Goal: Transaction & Acquisition: Purchase product/service

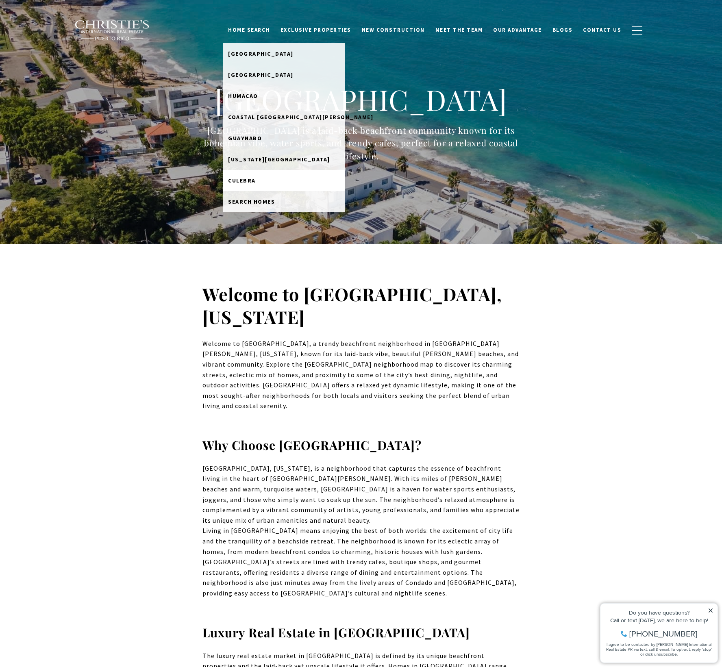
click at [271, 184] on link "Culebra" at bounding box center [284, 180] width 122 height 21
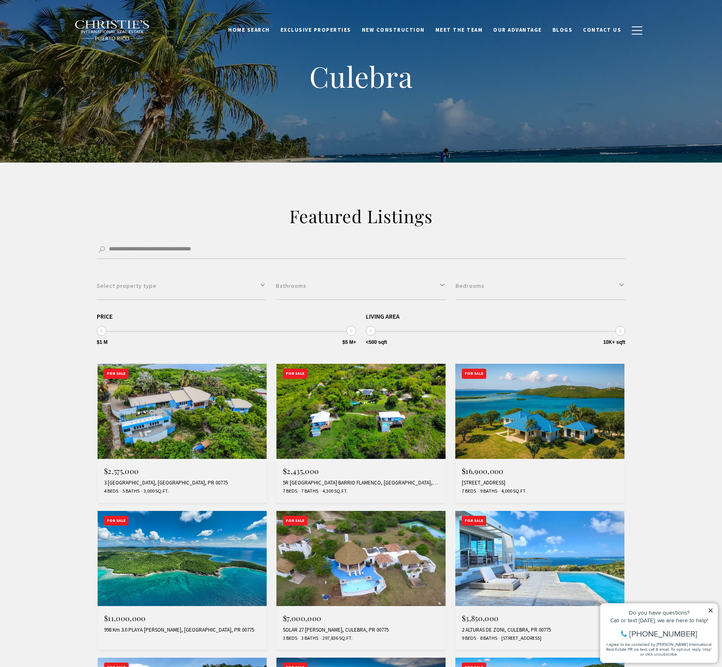
drag, startPoint x: 102, startPoint y: 327, endPoint x: 65, endPoint y: 327, distance: 36.2
click at [65, 327] on div "**********" at bounding box center [361, 577] width 722 height 829
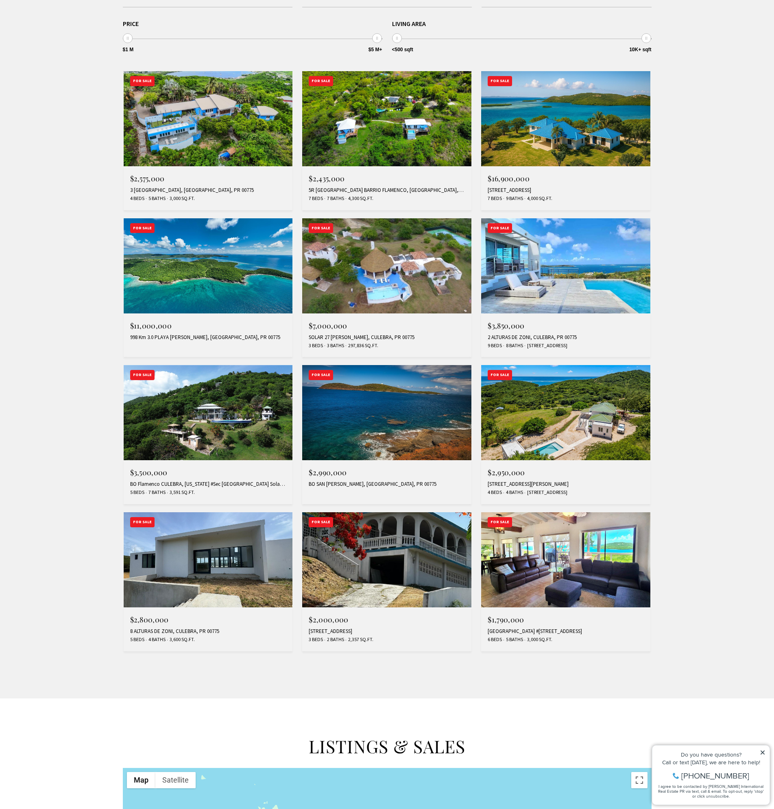
scroll to position [122, 0]
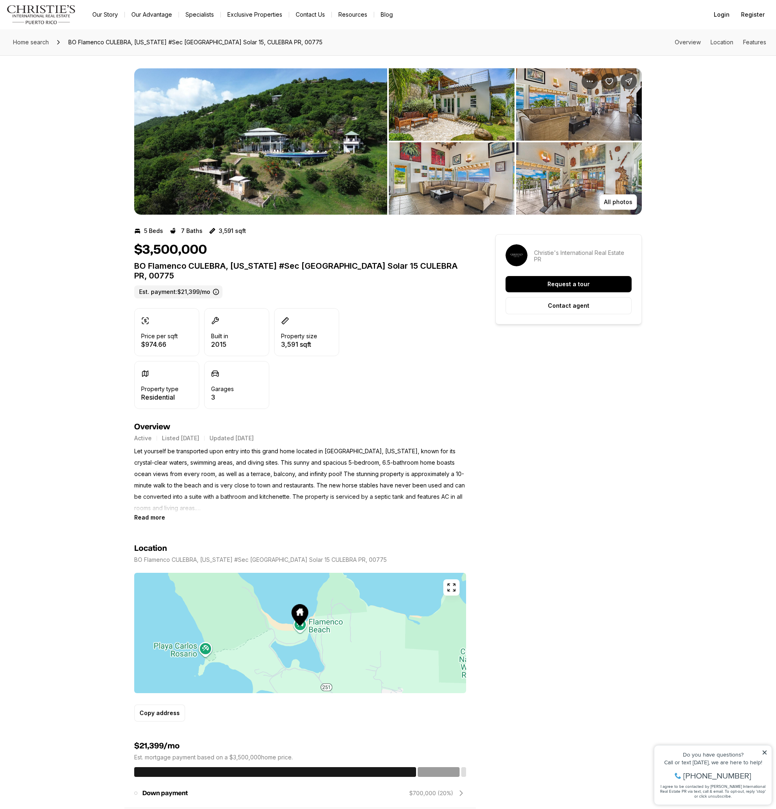
click at [208, 161] on img "View image gallery" at bounding box center [260, 141] width 253 height 146
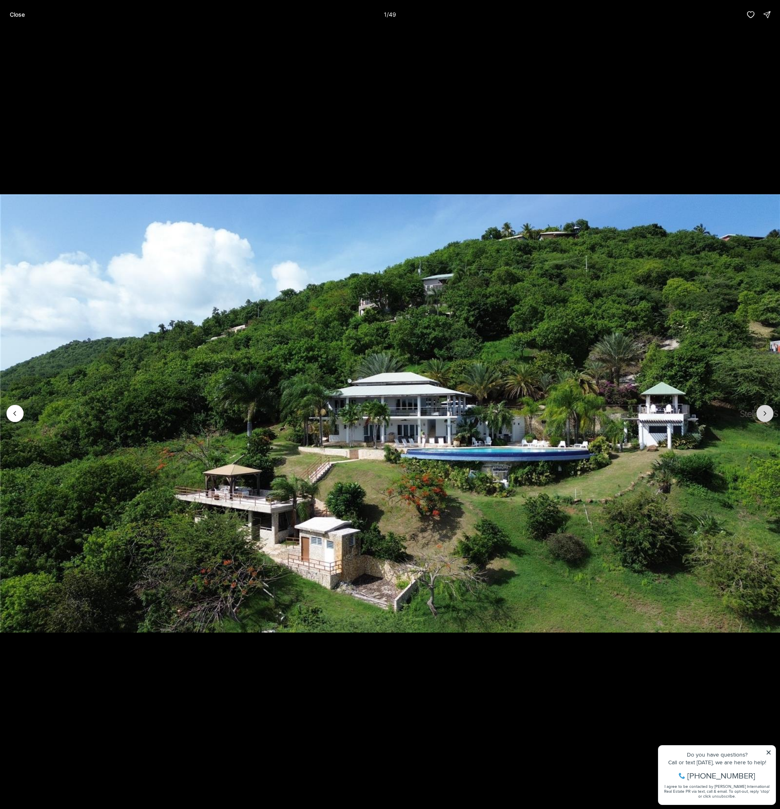
click at [766, 413] on icon "Next slide" at bounding box center [765, 413] width 2 height 4
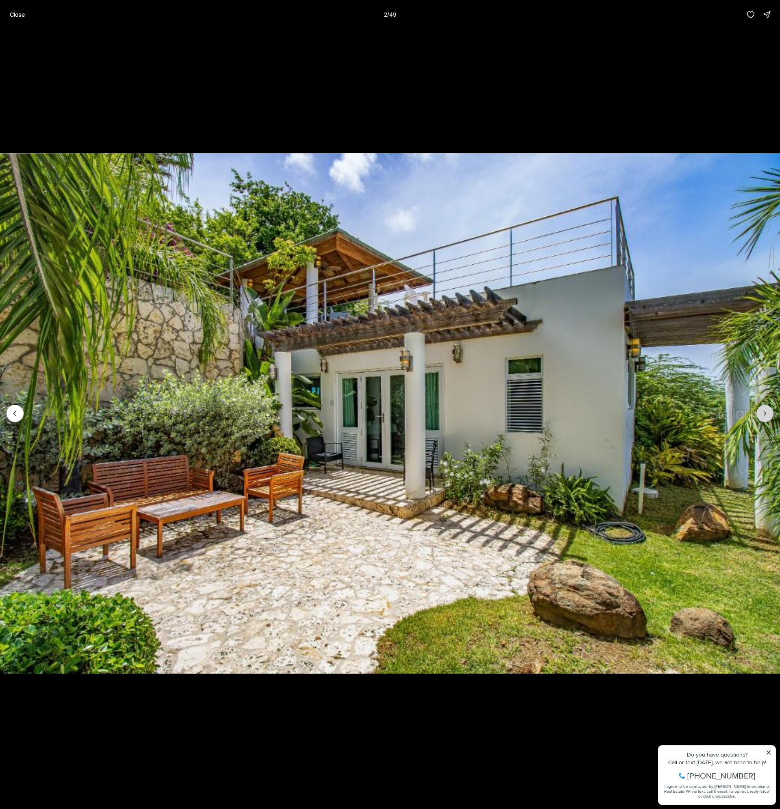
click at [766, 413] on icon "Next slide" at bounding box center [765, 413] width 2 height 4
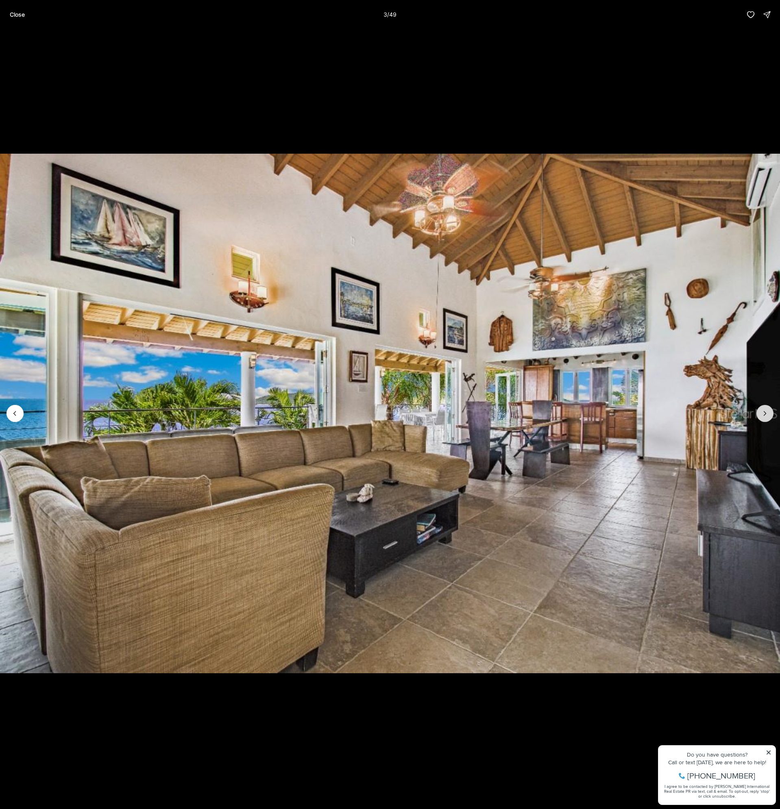
click at [766, 413] on icon "Next slide" at bounding box center [765, 413] width 2 height 4
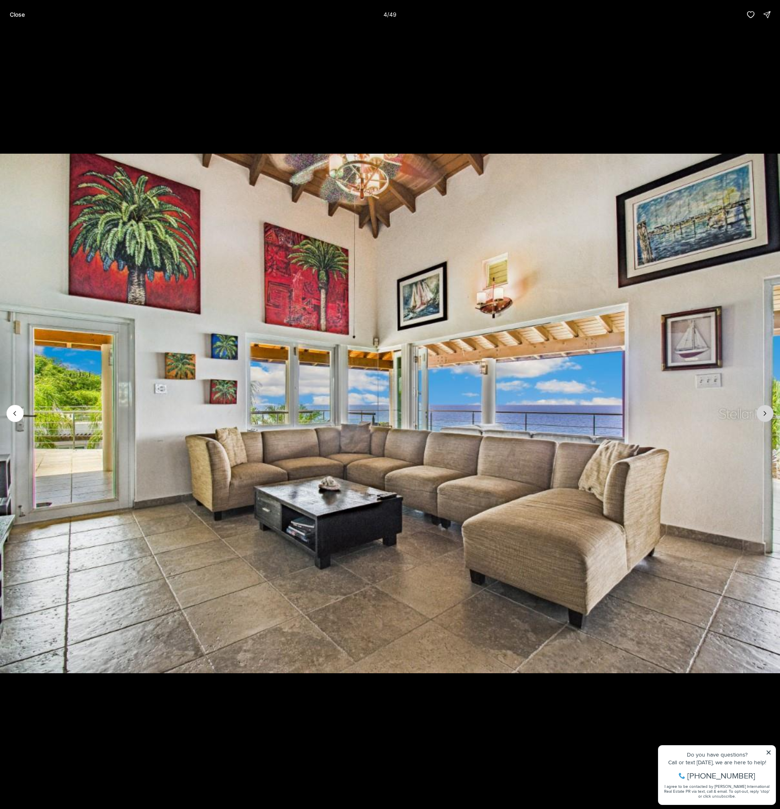
click at [766, 413] on icon "Next slide" at bounding box center [765, 413] width 2 height 4
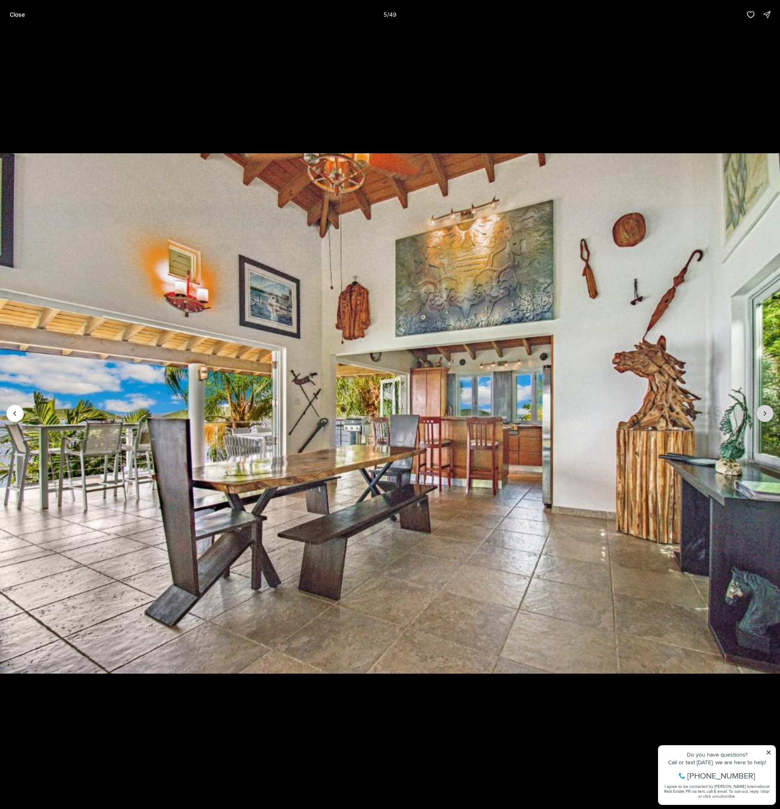
click at [766, 413] on icon "Next slide" at bounding box center [765, 413] width 2 height 4
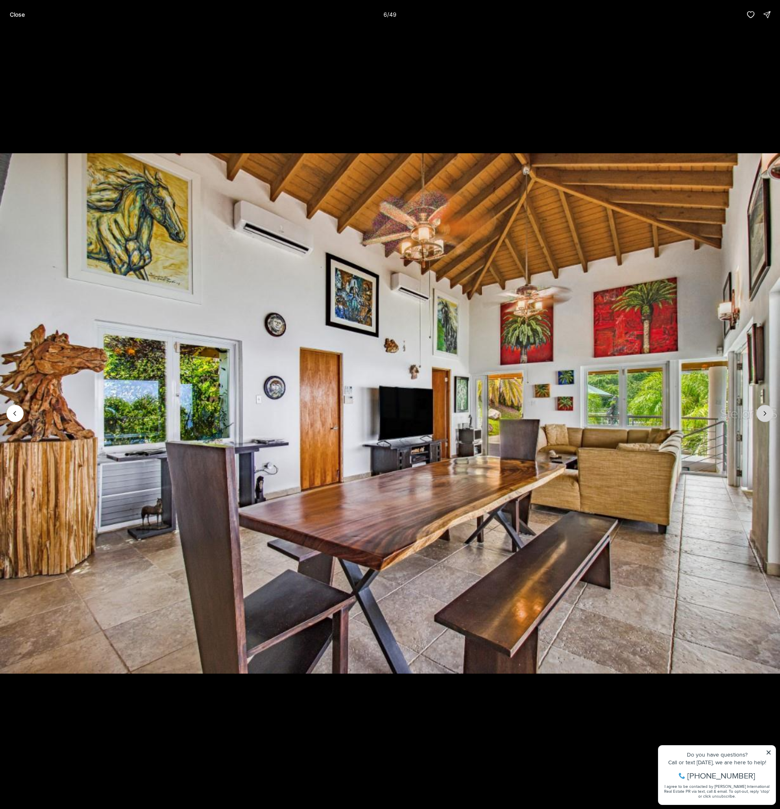
click at [766, 413] on icon "Next slide" at bounding box center [765, 413] width 2 height 4
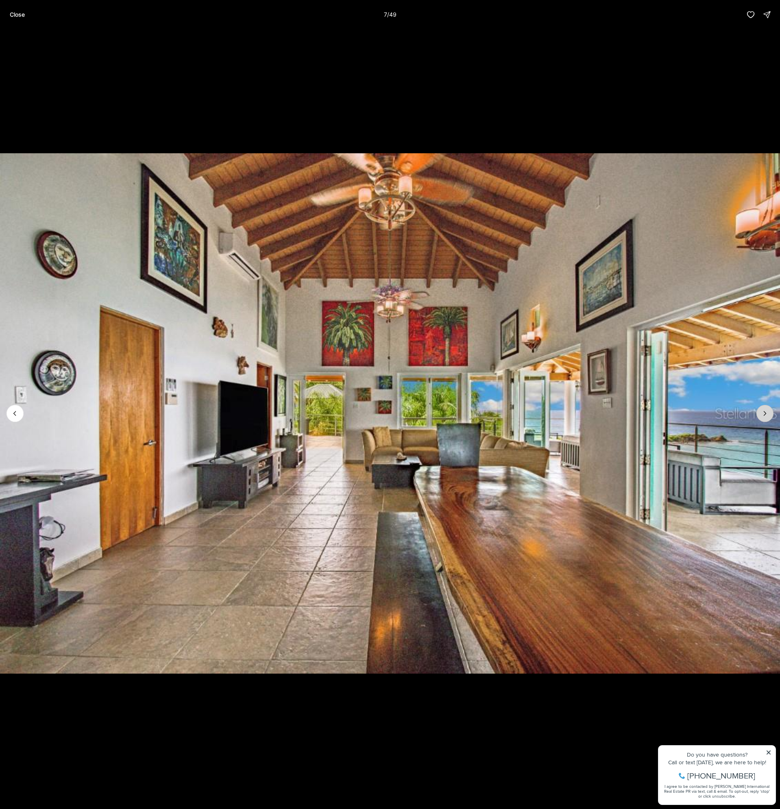
click at [766, 413] on icon "Next slide" at bounding box center [765, 413] width 2 height 4
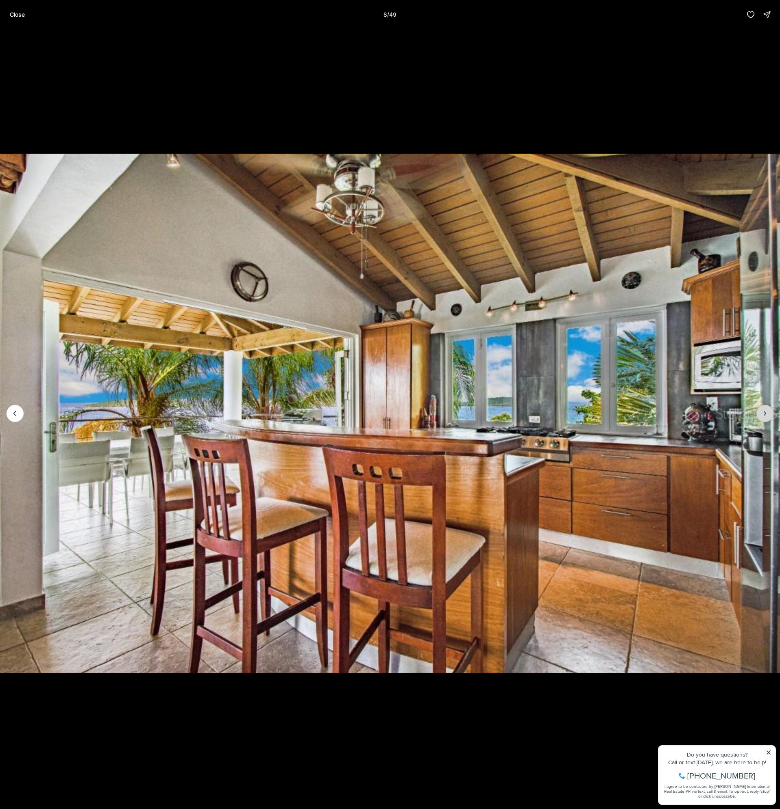
click at [766, 413] on icon "Next slide" at bounding box center [765, 413] width 2 height 4
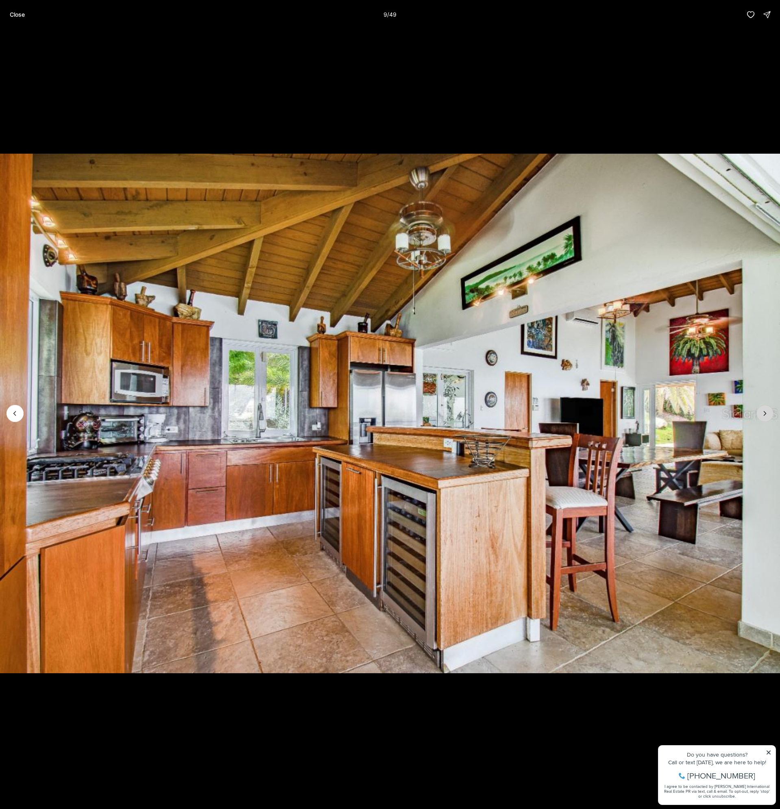
click at [766, 413] on icon "Next slide" at bounding box center [765, 413] width 2 height 4
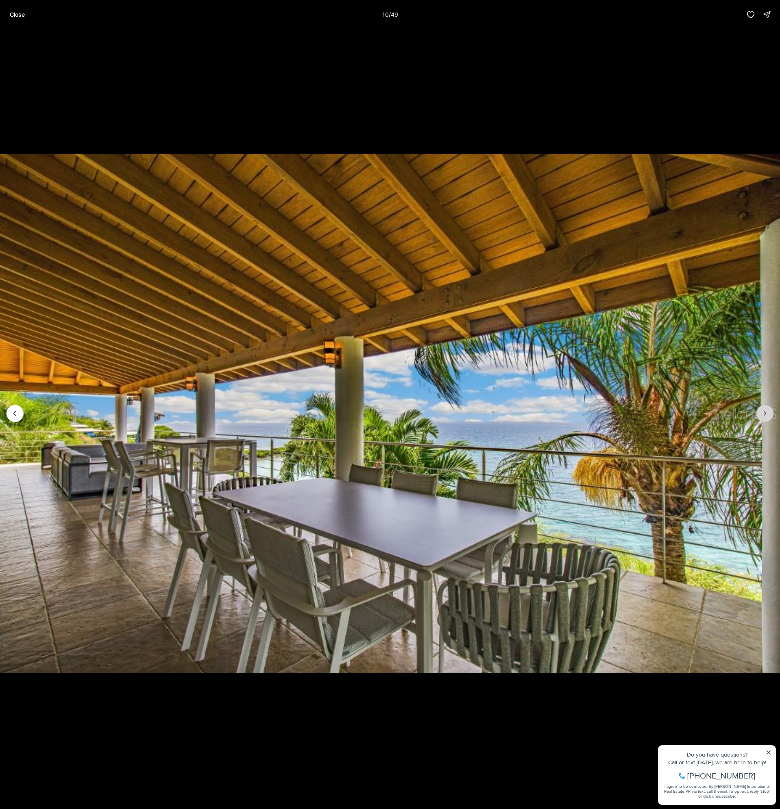
click at [766, 413] on icon "Next slide" at bounding box center [765, 413] width 2 height 4
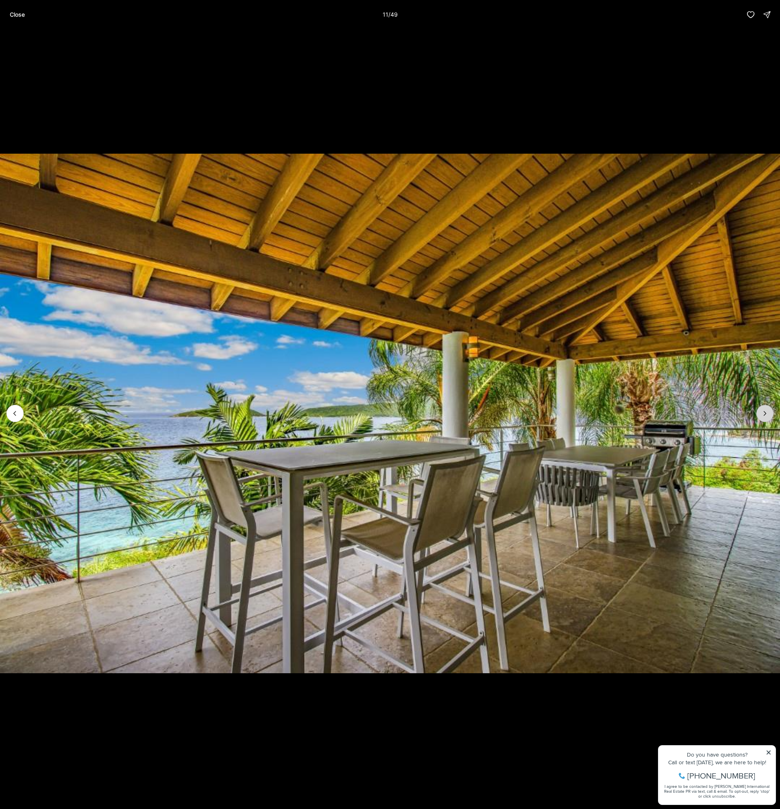
click at [766, 413] on icon "Next slide" at bounding box center [765, 413] width 2 height 4
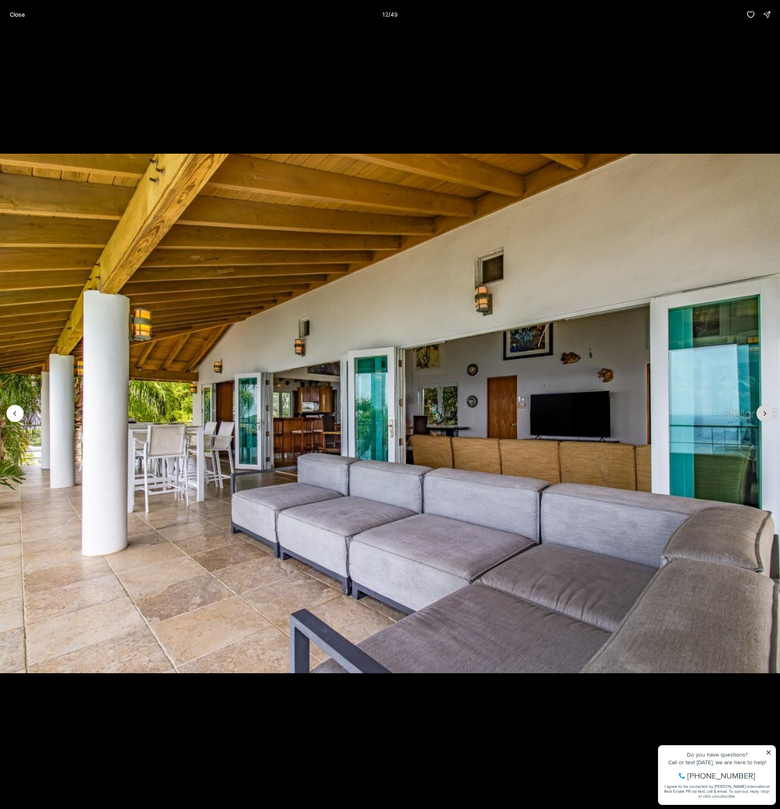
click at [766, 413] on icon "Next slide" at bounding box center [765, 413] width 2 height 4
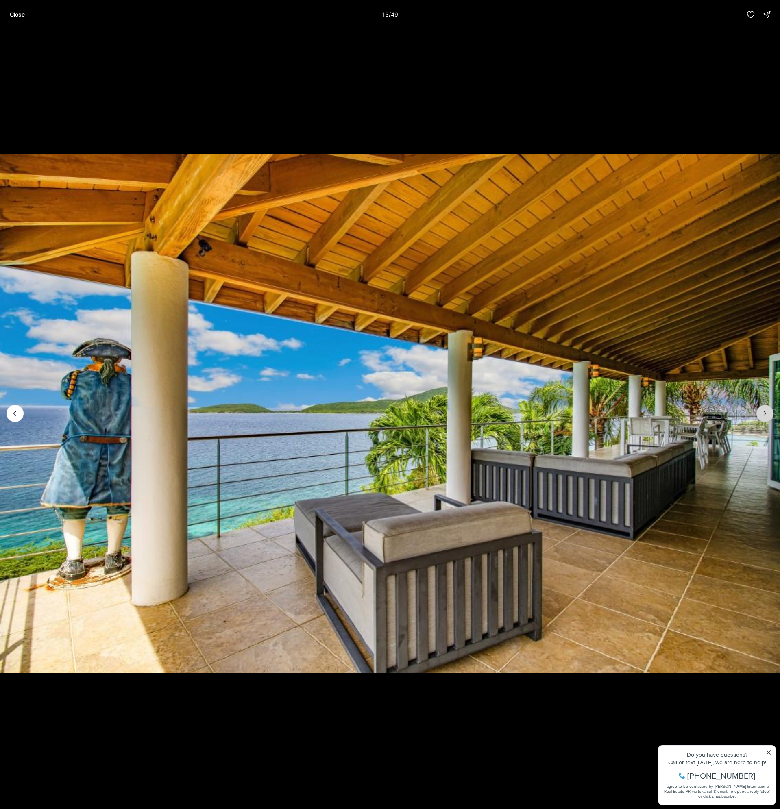
click at [766, 413] on icon "Next slide" at bounding box center [765, 413] width 2 height 4
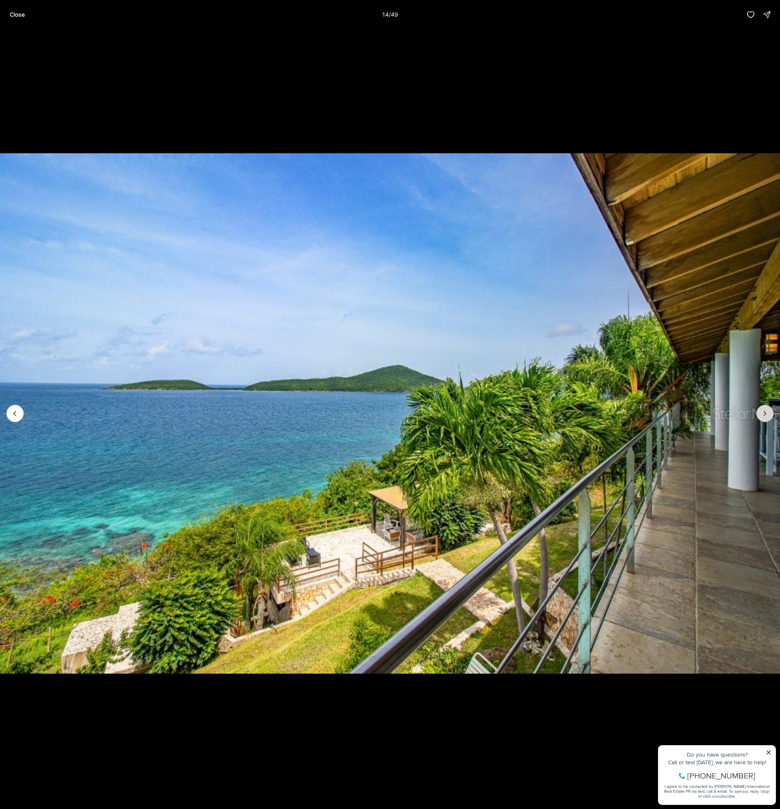
click at [766, 413] on icon "Next slide" at bounding box center [765, 413] width 2 height 4
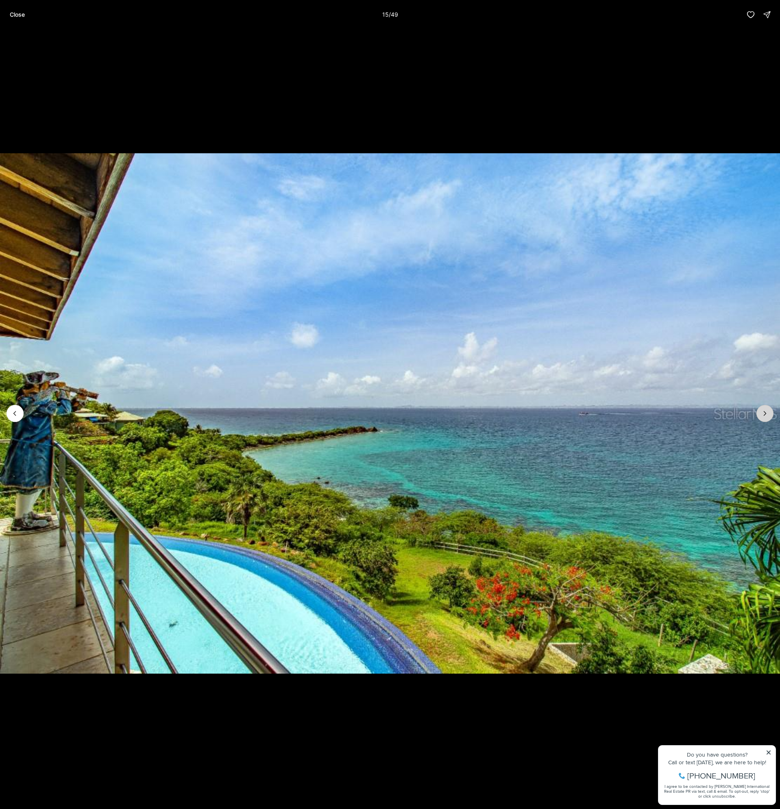
click at [766, 413] on icon "Next slide" at bounding box center [765, 413] width 2 height 4
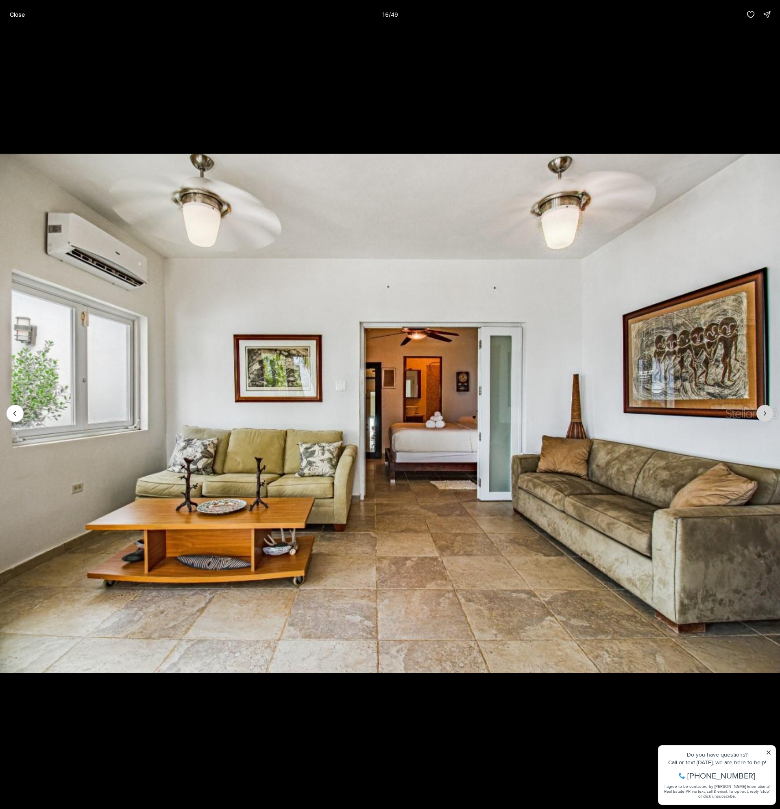
click at [766, 413] on icon "Next slide" at bounding box center [765, 413] width 2 height 4
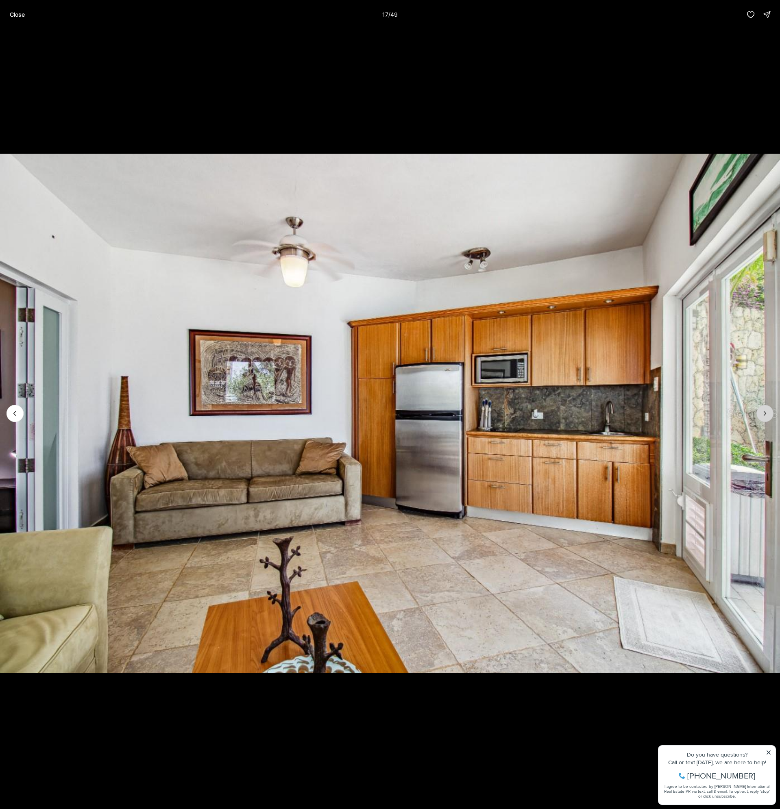
click at [766, 413] on icon "Next slide" at bounding box center [765, 413] width 2 height 4
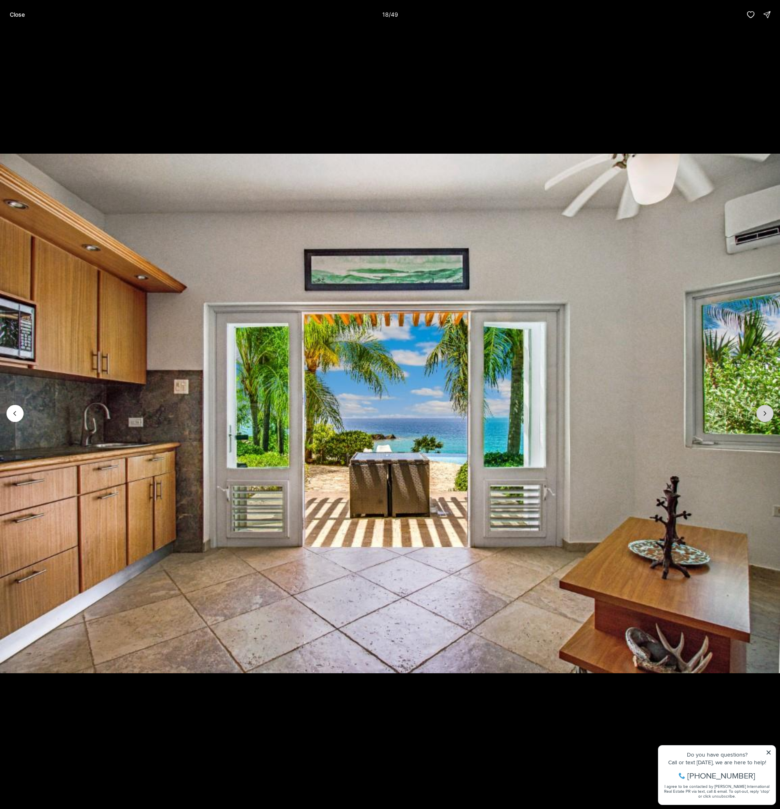
click at [766, 413] on icon "Next slide" at bounding box center [765, 413] width 2 height 4
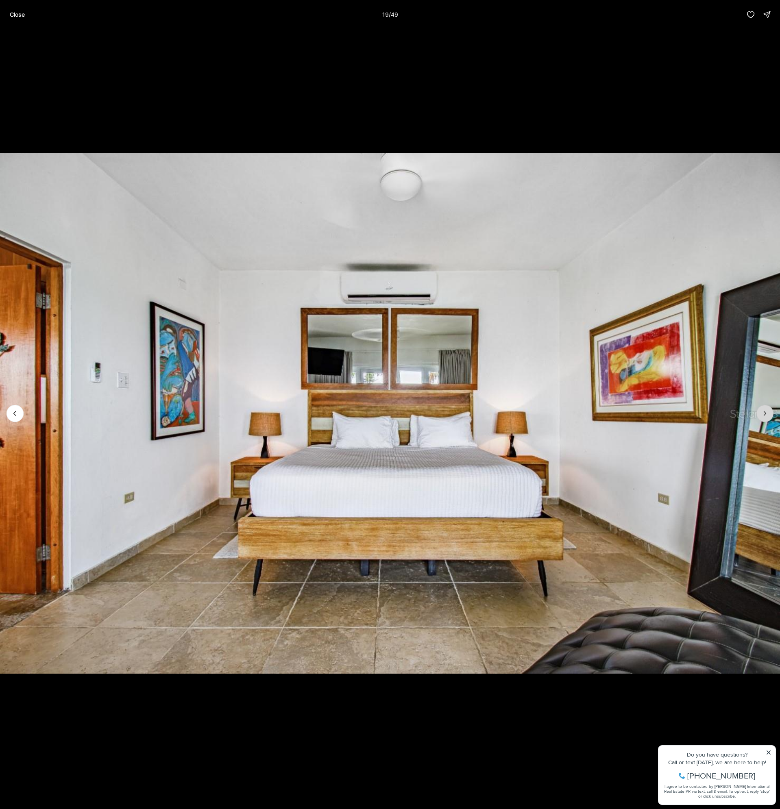
click at [766, 413] on icon "Next slide" at bounding box center [765, 413] width 2 height 4
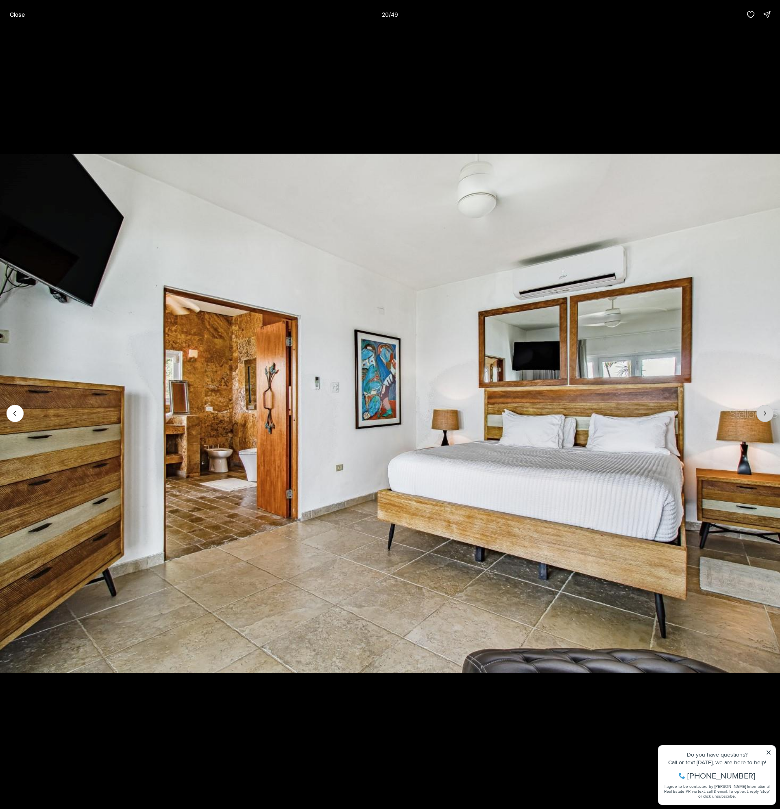
click at [766, 413] on icon "Next slide" at bounding box center [765, 413] width 2 height 4
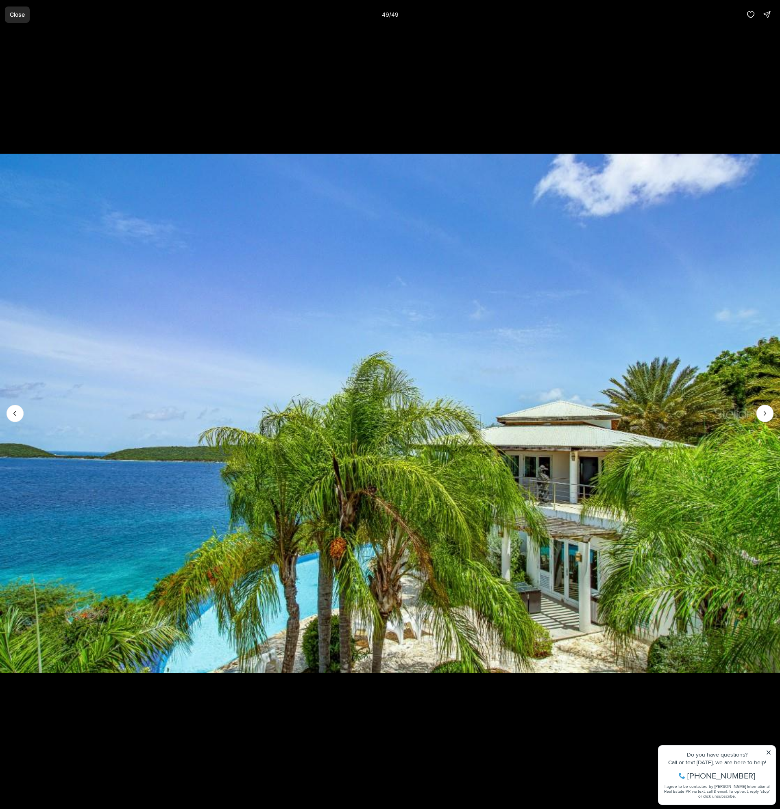
click at [27, 12] on button "Close" at bounding box center [17, 15] width 25 height 16
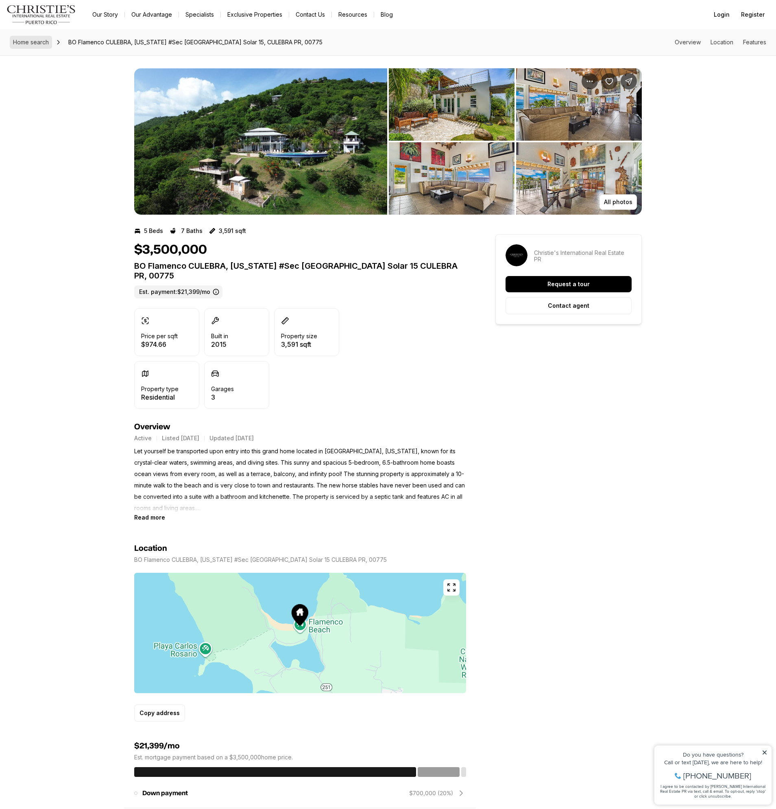
click at [33, 43] on span "Home search" at bounding box center [31, 42] width 36 height 7
